Goal: Book appointment/travel/reservation

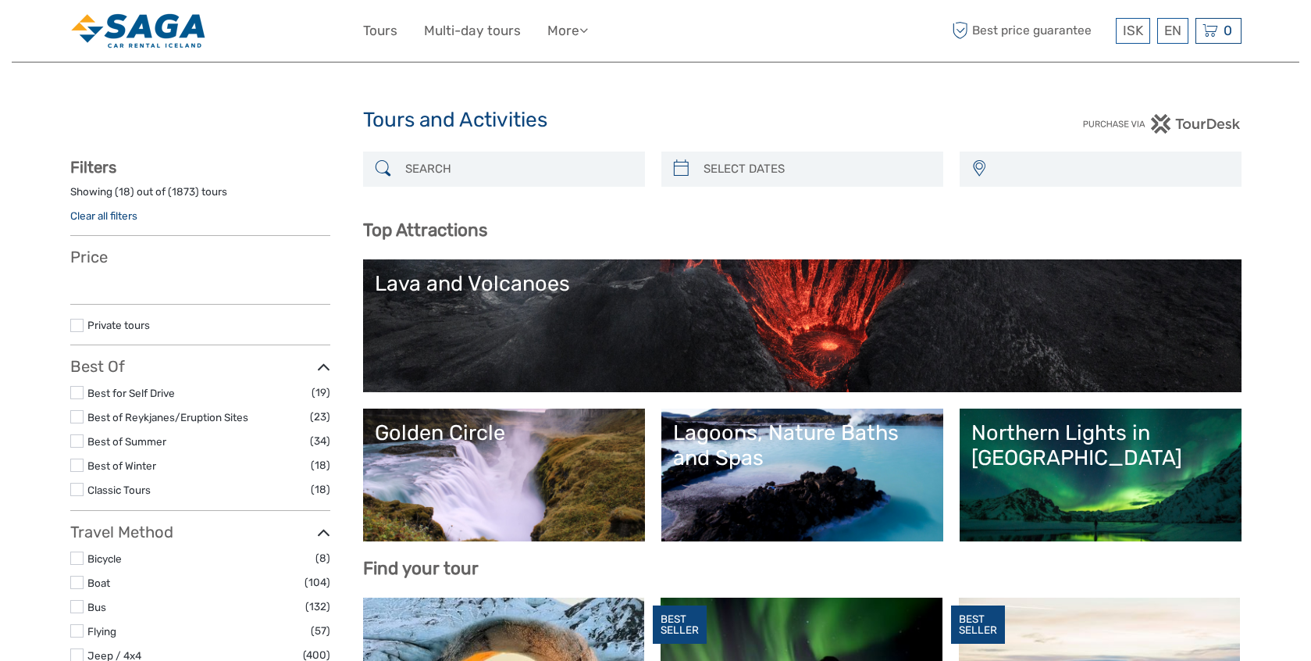
select select
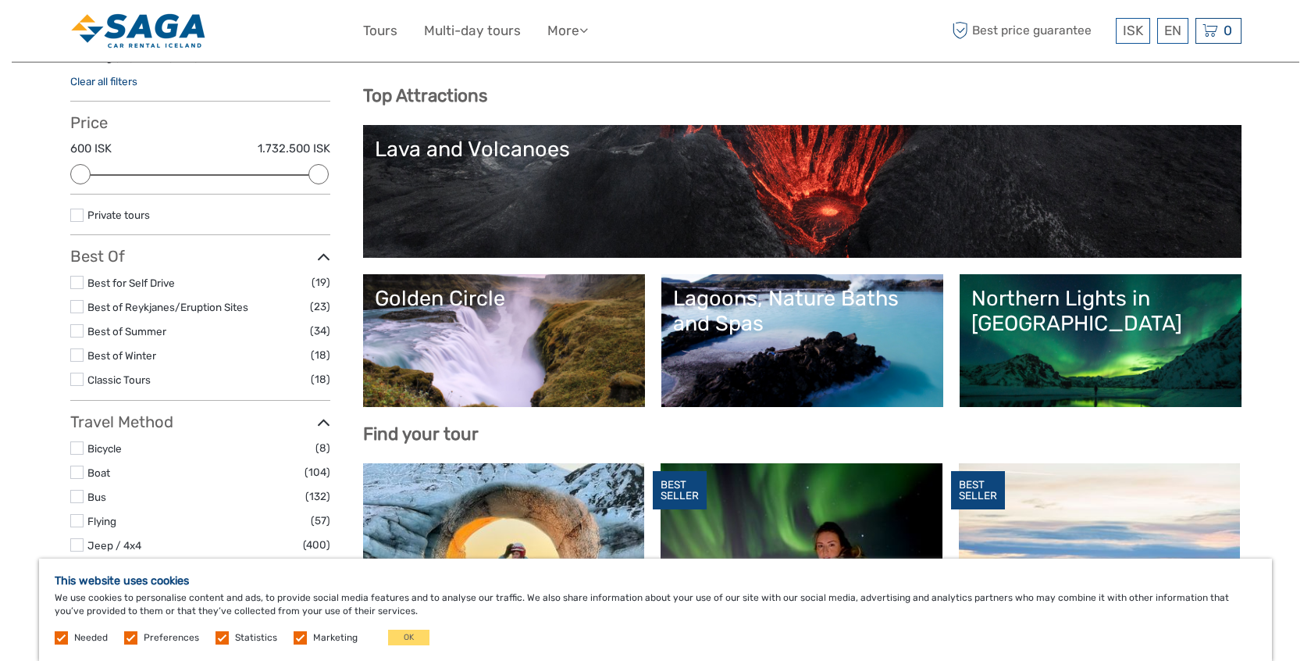
scroll to position [142, 0]
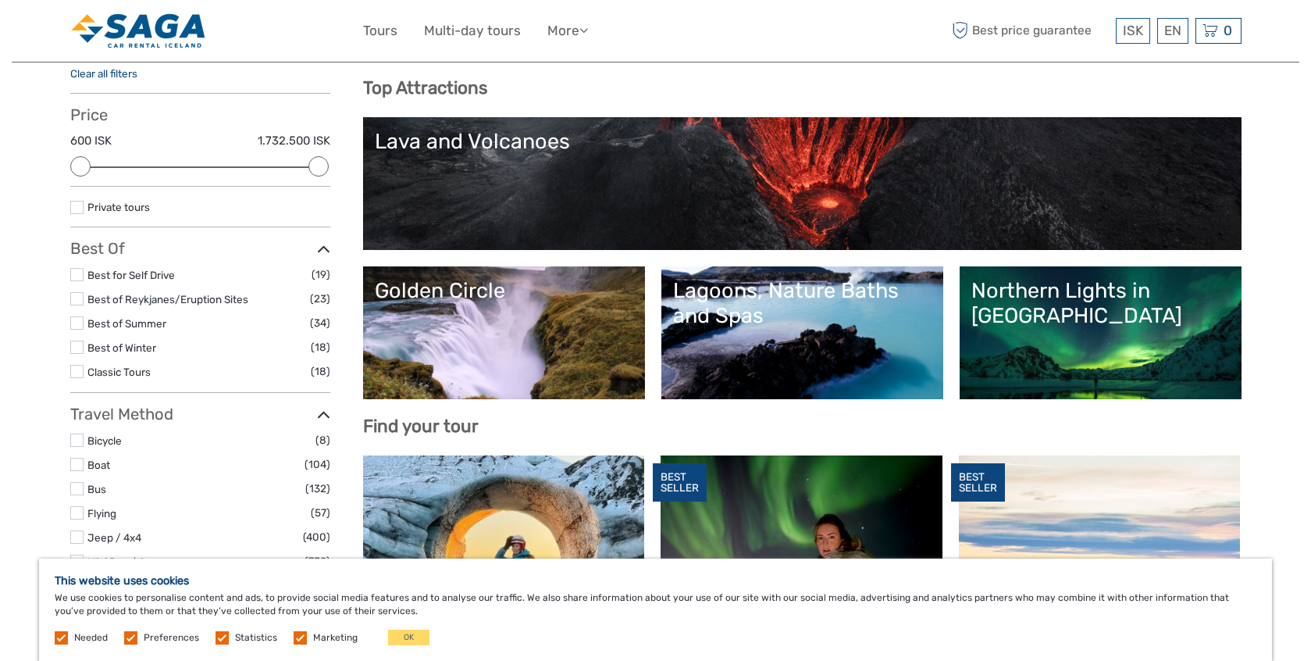
click at [78, 437] on label at bounding box center [76, 439] width 13 height 13
click at [0, 0] on input "checkbox" at bounding box center [0, 0] width 0 height 0
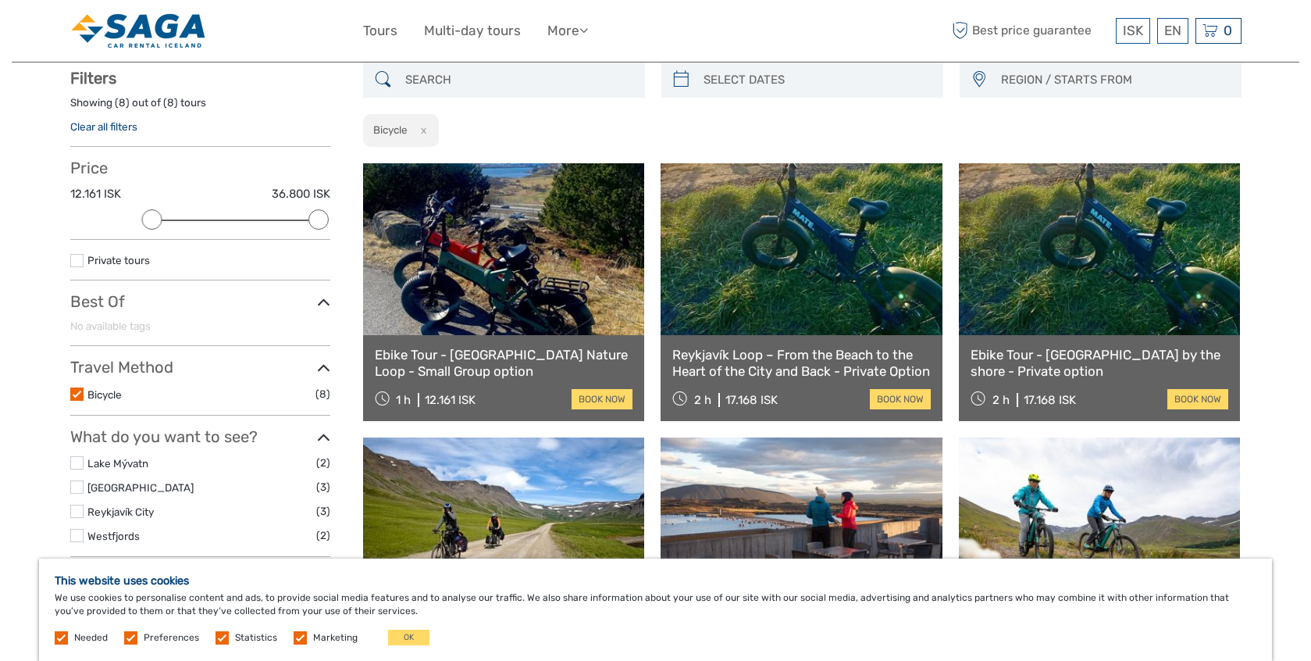
scroll to position [88, 0]
click at [407, 637] on button "OK" at bounding box center [408, 637] width 41 height 16
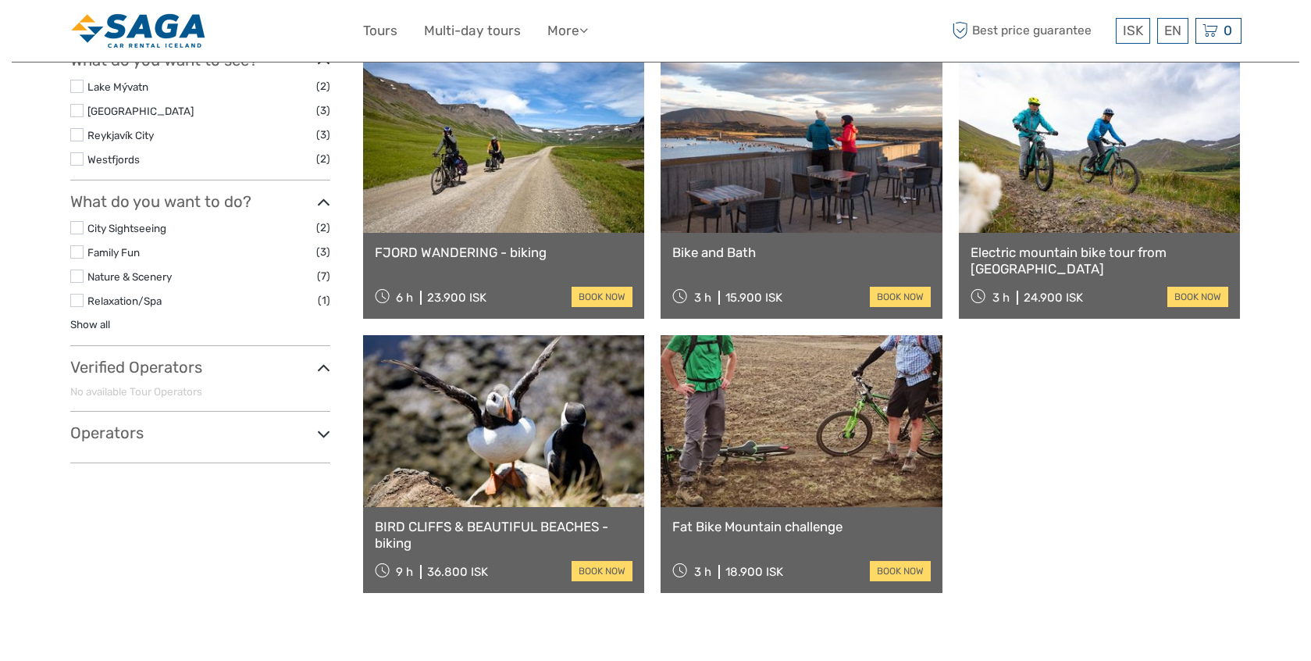
scroll to position [469, 0]
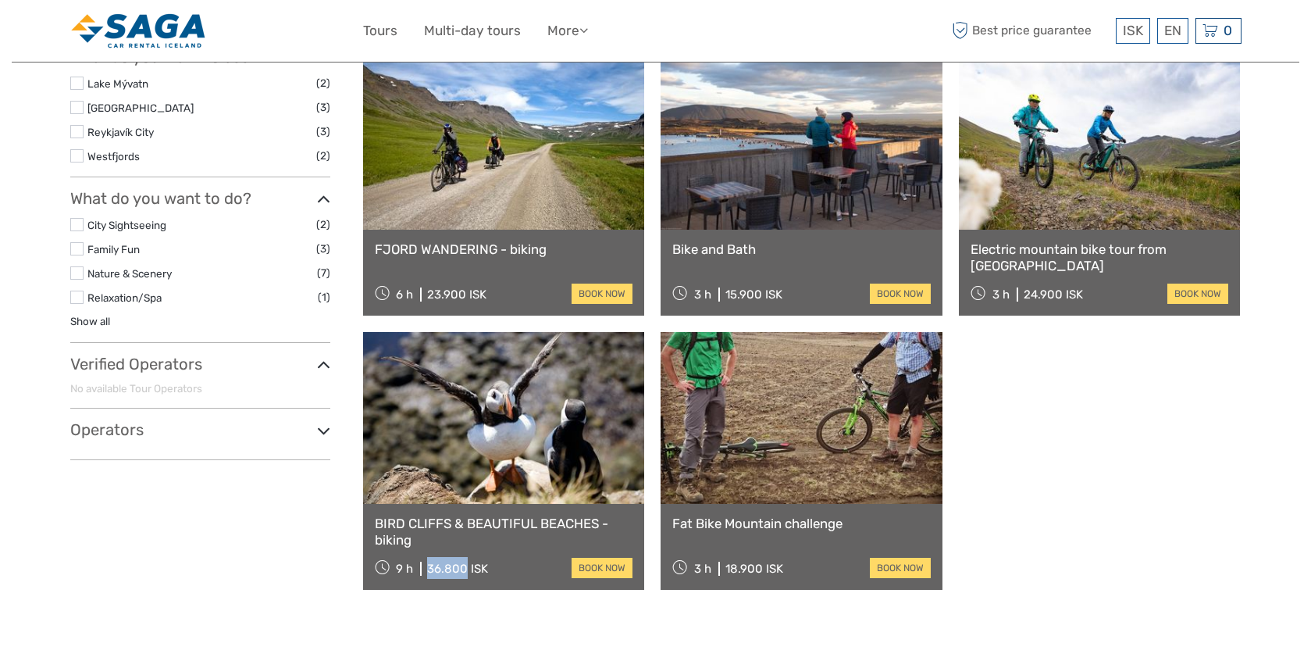
drag, startPoint x: 464, startPoint y: 568, endPoint x: 429, endPoint y: 569, distance: 35.2
click at [429, 569] on div "36.800 ISK" at bounding box center [457, 569] width 61 height 14
drag, startPoint x: 489, startPoint y: 569, endPoint x: 428, endPoint y: 570, distance: 60.9
click at [428, 570] on div "9 h 36.800 ISK book now" at bounding box center [504, 568] width 259 height 22
copy div "36.800 ISK"
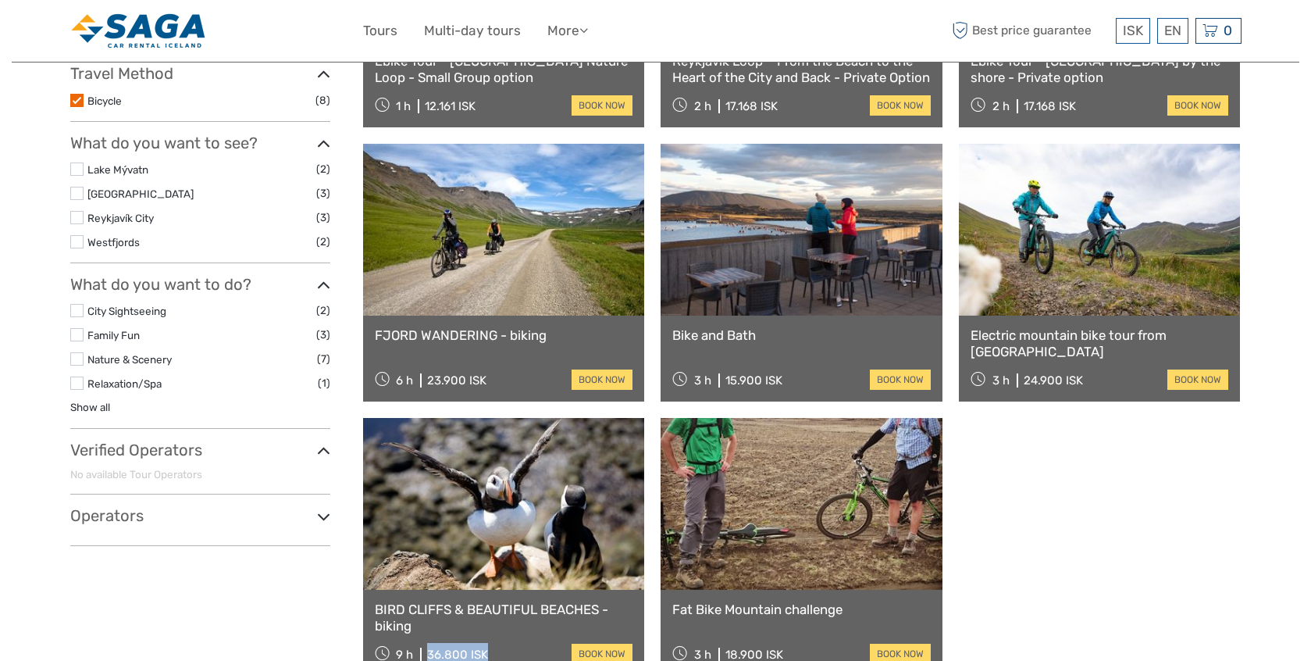
scroll to position [380, 0]
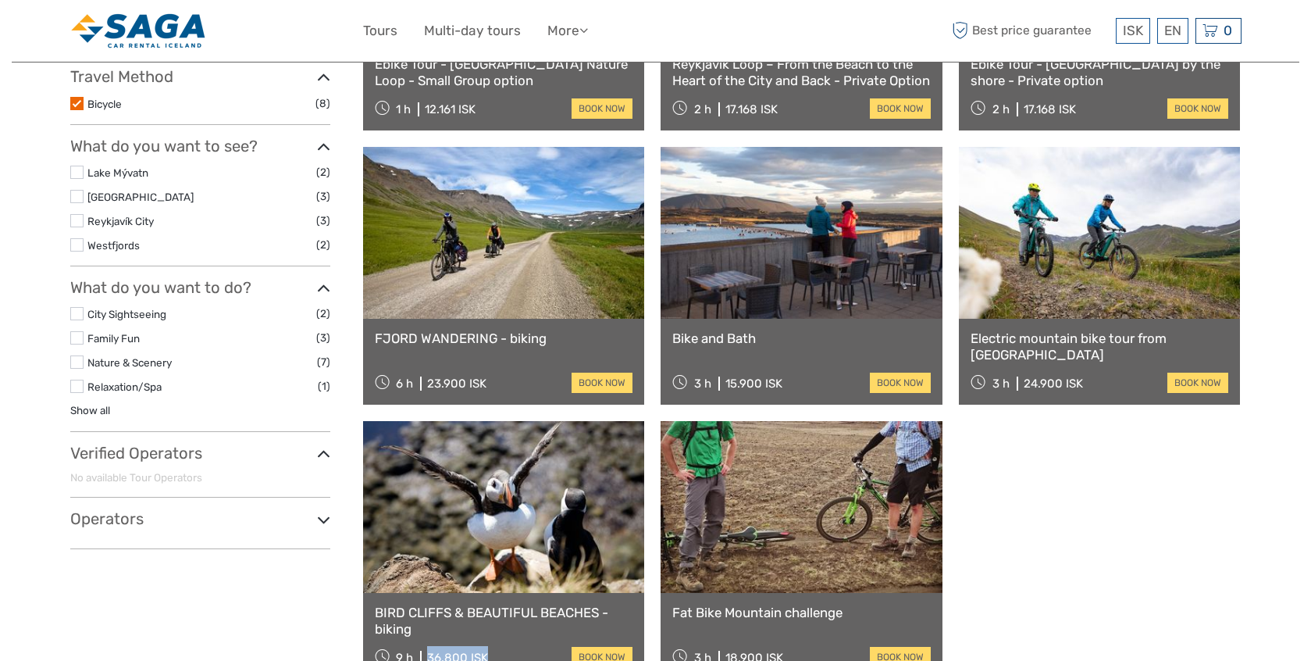
click at [471, 341] on link "FJORD WANDERING - biking" at bounding box center [504, 338] width 259 height 16
